Goal: Task Accomplishment & Management: Use online tool/utility

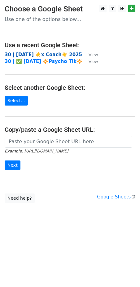
click at [47, 54] on strong "30 | SEP 19 ☀️x Coach☀️ 2025" at bounding box center [43, 55] width 77 height 6
click at [51, 55] on strong "30 | SEP 19 ☀️x Coach☀️ 2025" at bounding box center [43, 55] width 77 height 6
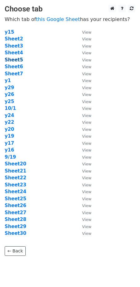
click at [17, 60] on strong "Sheet5" at bounding box center [14, 60] width 18 height 6
click at [14, 61] on strong "Sheet5" at bounding box center [14, 60] width 18 height 6
click at [13, 60] on strong "Sheet5" at bounding box center [14, 60] width 18 height 6
click at [16, 60] on strong "Sheet5" at bounding box center [14, 60] width 18 height 6
click at [54, 61] on td "Sheet5" at bounding box center [40, 60] width 71 height 7
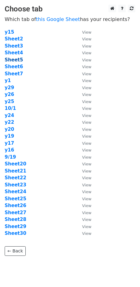
click at [15, 57] on strong "Sheet5" at bounding box center [14, 60] width 18 height 6
click at [31, 99] on td "y25" at bounding box center [40, 101] width 71 height 7
click at [18, 60] on strong "Sheet5" at bounding box center [14, 60] width 18 height 6
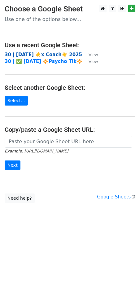
click at [35, 52] on strong "30 | SEP 19 ☀️x Coach☀️ 2025" at bounding box center [43, 55] width 77 height 6
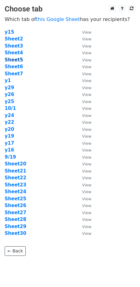
click at [15, 62] on strong "Sheet5" at bounding box center [14, 60] width 18 height 6
click at [18, 60] on strong "Sheet5" at bounding box center [14, 60] width 18 height 6
click at [16, 60] on strong "Sheet5" at bounding box center [14, 60] width 18 height 6
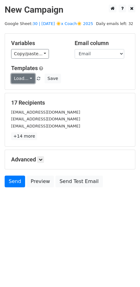
click at [23, 77] on link "Load..." at bounding box center [23, 79] width 24 height 10
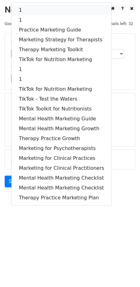
click at [43, 8] on link "1" at bounding box center [61, 10] width 100 height 10
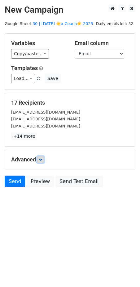
click at [41, 162] on link at bounding box center [40, 159] width 7 height 7
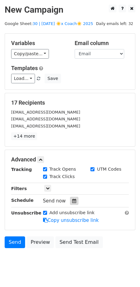
click at [72, 200] on icon at bounding box center [74, 201] width 4 height 4
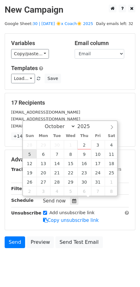
type input "2025-10-05 12:00"
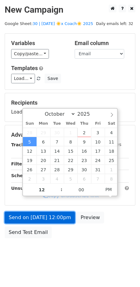
click at [36, 216] on link "Send on Oct 5 at 12:00pm" at bounding box center [40, 218] width 70 height 12
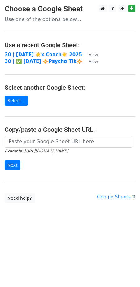
click at [48, 51] on td "30 | [DATE] ☀️x Coach☀️ 2025" at bounding box center [44, 54] width 78 height 7
click at [42, 54] on strong "30 | SEP 19 ☀️x Coach☀️ 2025" at bounding box center [43, 55] width 77 height 6
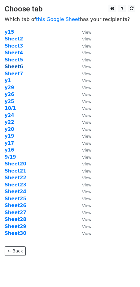
click at [15, 66] on strong "Sheet6" at bounding box center [14, 67] width 18 height 6
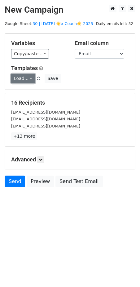
click at [26, 77] on link "Load..." at bounding box center [23, 79] width 24 height 10
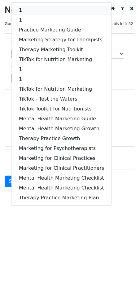
click at [48, 13] on link "1" at bounding box center [61, 10] width 100 height 10
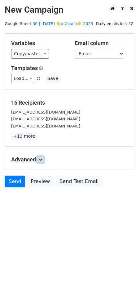
click at [41, 156] on link at bounding box center [40, 159] width 7 height 7
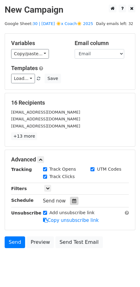
click at [72, 200] on icon at bounding box center [74, 201] width 4 height 4
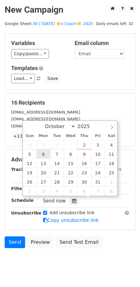
type input "[DATE] 12:00"
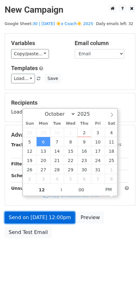
click at [47, 214] on link "Send on [DATE] 12:00pm" at bounding box center [40, 218] width 70 height 12
